Goal: Transaction & Acquisition: Book appointment/travel/reservation

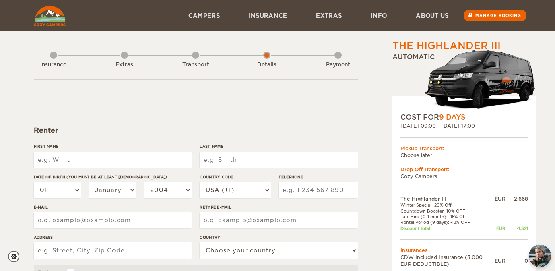
click at [165, 156] on input "First Name" at bounding box center [113, 160] width 158 height 16
type input "[PERSON_NAME]"
type input "Stone"
type input "5305452580"
type input "tarapnwproperties@gmail.com"
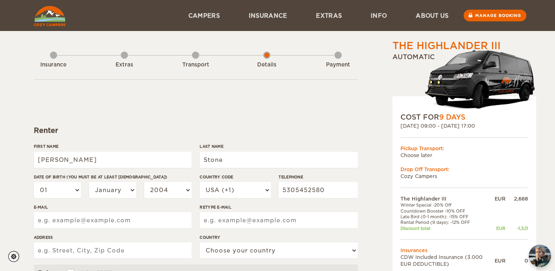
type input "tarapnwproperties@gmail.com"
type input "6535 SW Chelsea PL"
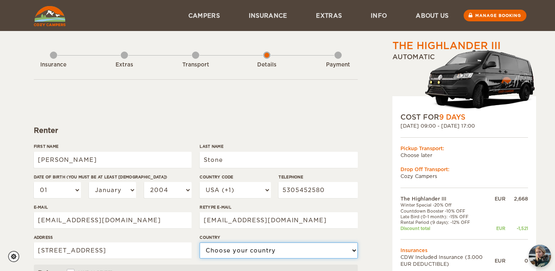
select select "222"
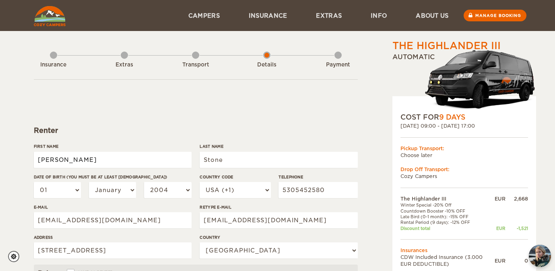
type input "Tara"
type input "Stone"
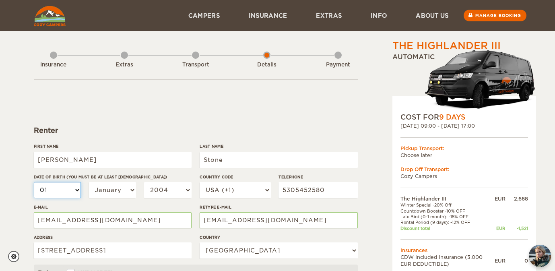
click at [48, 187] on select "01 02 03 04 05 06 07 08 09 10 11 12 13 14 15 16 17 18 19 20 21 22 23 24 25 26 2…" at bounding box center [57, 190] width 47 height 16
select select "23"
click at [34, 182] on select "01 02 03 04 05 06 07 08 09 10 11 12 13 14 15 16 17 18 19 20 21 22 23 24 25 26 2…" at bounding box center [57, 190] width 47 height 16
select select "23"
click at [103, 188] on select "January February March April May June July August September October November De…" at bounding box center [112, 190] width 47 height 16
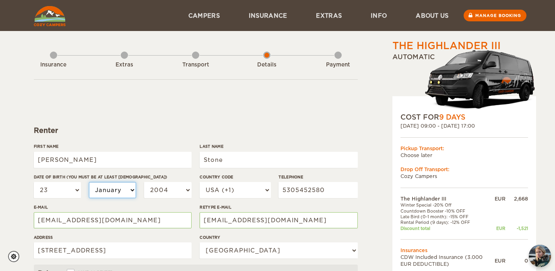
select select "09"
click at [89, 182] on select "January February March April May June July August September October November De…" at bounding box center [112, 190] width 47 height 16
select select "09"
click at [177, 192] on select "2004 2003 2002 2001 2000 1999 1998 1997 1996 1995 1994 1993 1992 1991 1990 1989…" at bounding box center [167, 190] width 47 height 16
select select "1979"
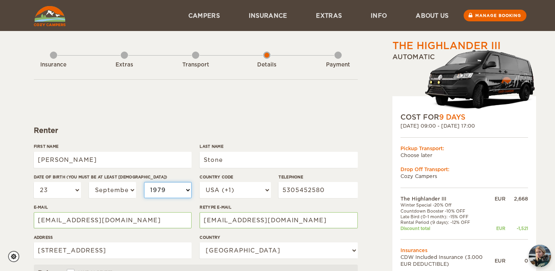
click at [144, 182] on select "2004 2003 2002 2001 2000 1999 1998 1997 1996 1995 1994 1993 1992 1991 1990 1989…" at bounding box center [167, 190] width 47 height 16
select select "1979"
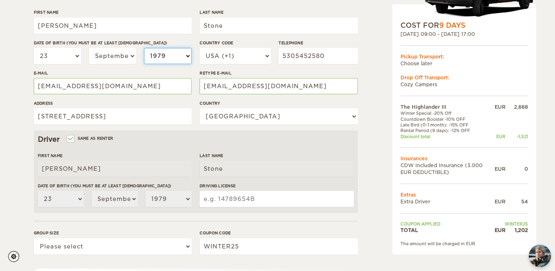
scroll to position [136, 0]
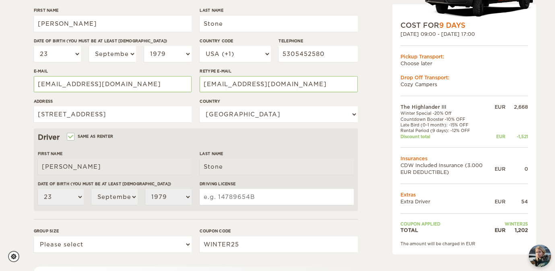
click at [294, 193] on input "Driving License" at bounding box center [277, 197] width 154 height 16
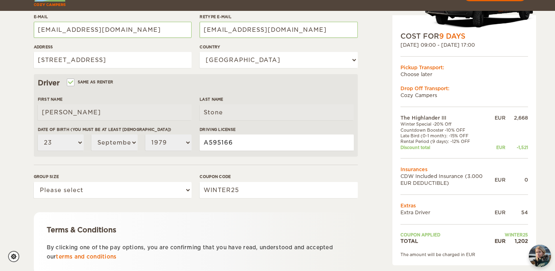
scroll to position [205, 0]
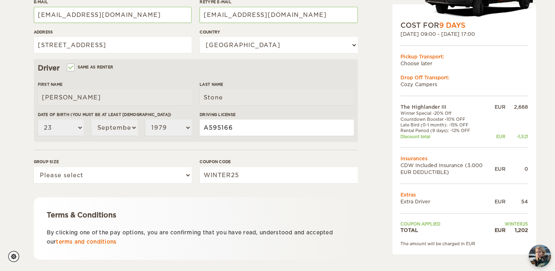
type input "A595166"
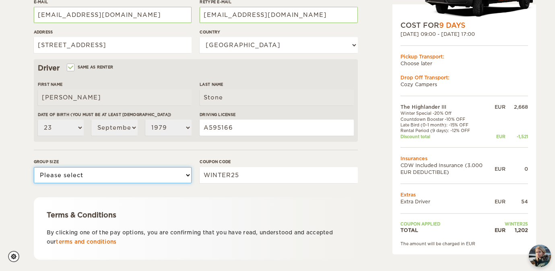
click at [178, 173] on select "Please select 1 2 3" at bounding box center [113, 175] width 158 height 16
select select "2"
click at [34, 167] on select "Please select 1 2 3" at bounding box center [113, 175] width 158 height 16
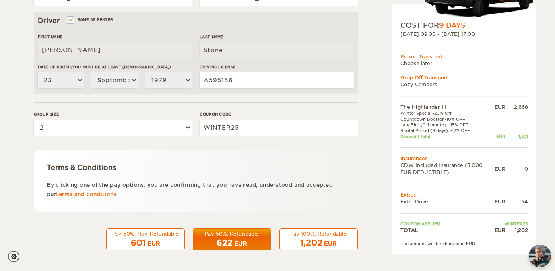
click at [249, 243] on div "622 EUR" at bounding box center [232, 243] width 68 height 12
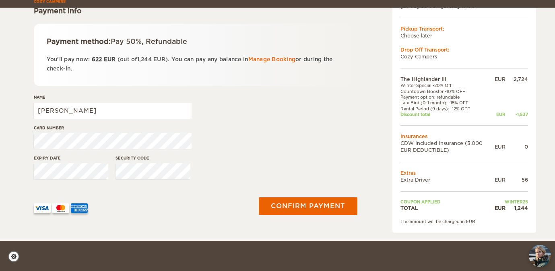
scroll to position [139, 0]
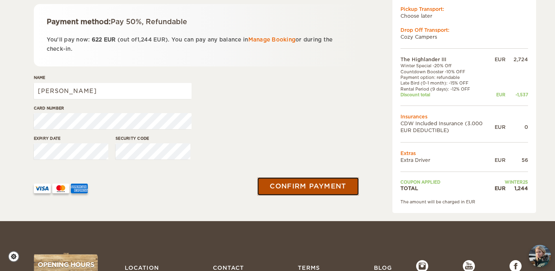
click at [314, 183] on button "Confirm payment" at bounding box center [308, 186] width 101 height 18
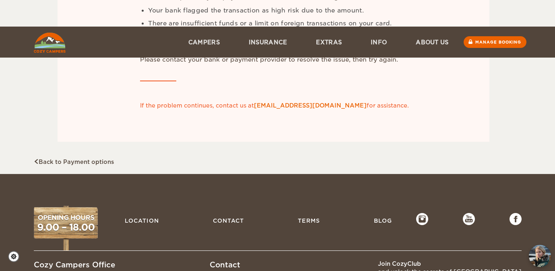
scroll to position [225, 0]
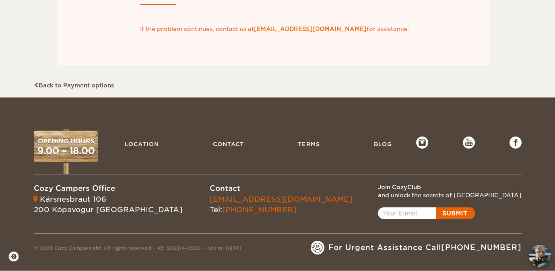
click at [64, 87] on link "Back to Payment options" at bounding box center [74, 85] width 80 height 6
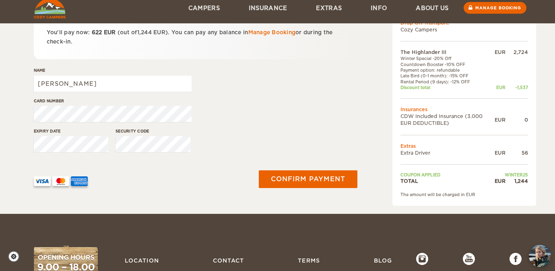
scroll to position [174, 0]
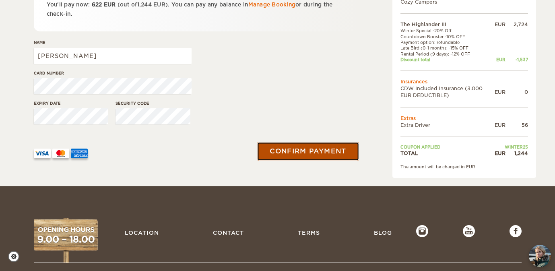
click at [313, 151] on button "Confirm payment" at bounding box center [308, 151] width 101 height 18
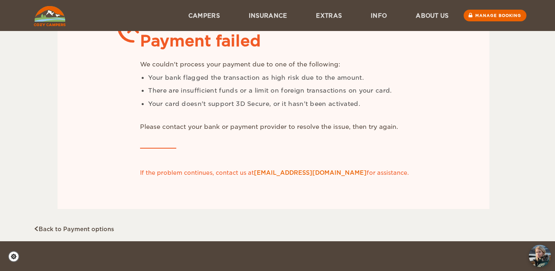
scroll to position [90, 0]
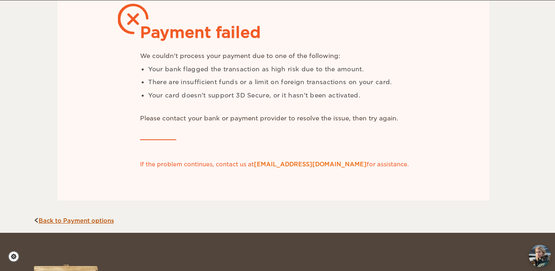
click at [96, 220] on link "Back to Payment options" at bounding box center [74, 220] width 80 height 6
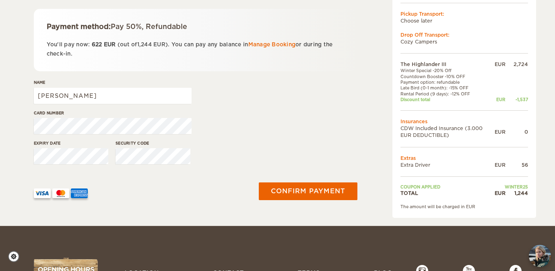
scroll to position [133, 0]
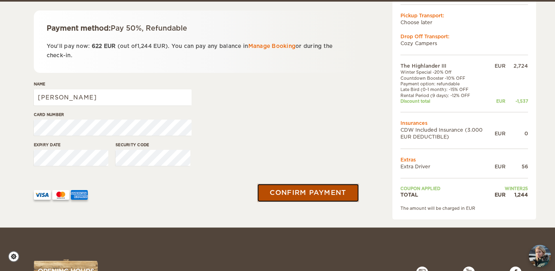
click at [299, 191] on button "Confirm payment" at bounding box center [308, 193] width 101 height 18
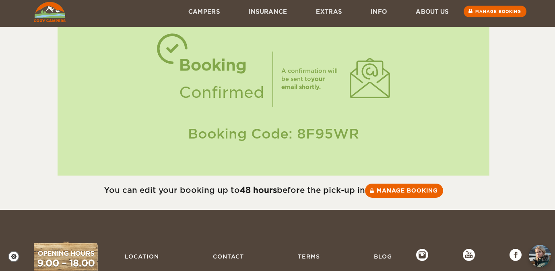
scroll to position [122, 0]
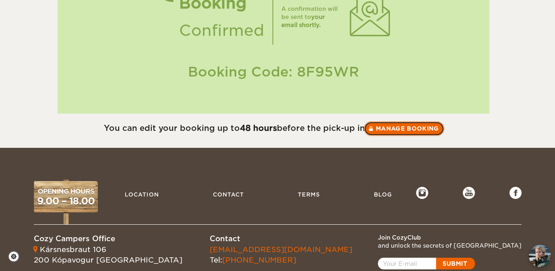
click at [382, 129] on link "Manage booking" at bounding box center [404, 128] width 80 height 14
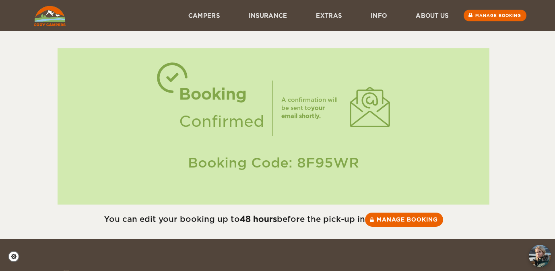
drag, startPoint x: 355, startPoint y: 165, endPoint x: 297, endPoint y: 163, distance: 57.6
click at [297, 163] on div "Booking Code: 8F95WR" at bounding box center [274, 162] width 416 height 19
copy div "8F95WR"
click at [408, 207] on div "You can edit your booking up to 48 hours before the pick-up in Manage booking" at bounding box center [274, 217] width 480 height 26
click at [404, 222] on link "Manage booking" at bounding box center [404, 219] width 80 height 14
